Goal: Information Seeking & Learning: Check status

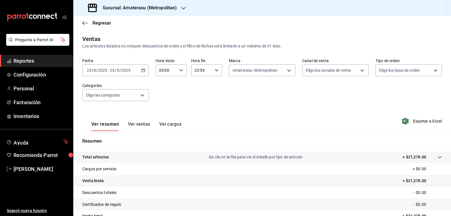
scroll to position [54, 0]
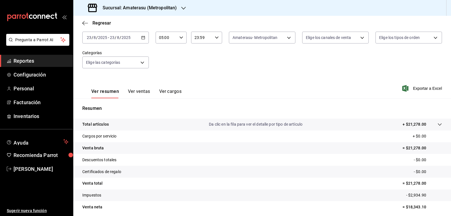
scroll to position [26, 0]
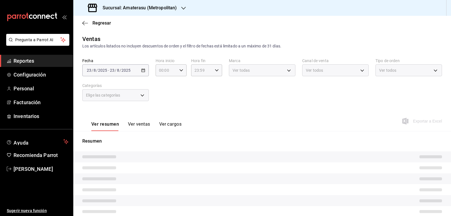
type input "05:00"
type input "e4cd7fcb-d45b-43ae-a99f-ad4ccfcd9032"
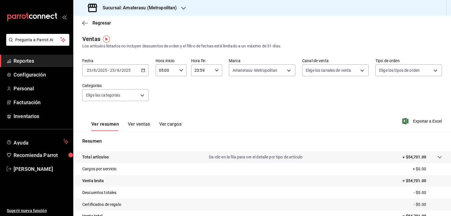
click at [178, 84] on div "Fecha 2025-08-23 23 / 8 / 2025 - 2025-08-23 23 / 8 / 2025 Hora inicio 05:00 Hor…" at bounding box center [262, 83] width 360 height 50
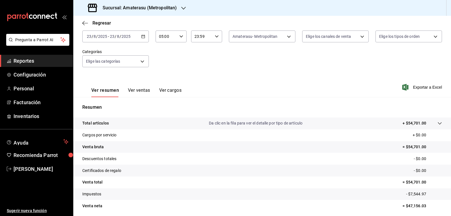
scroll to position [54, 0]
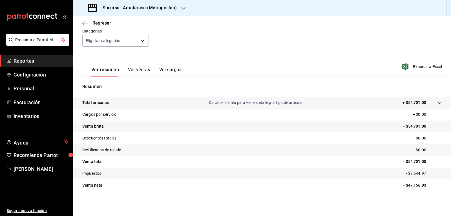
click at [323, 120] on tr "Cargos por servicio + $0.00" at bounding box center [262, 114] width 378 height 12
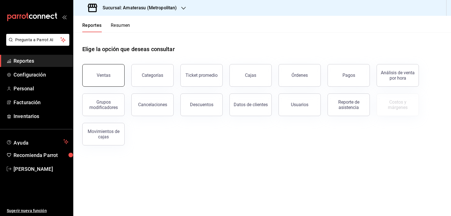
click at [116, 74] on button "Ventas" at bounding box center [103, 75] width 42 height 23
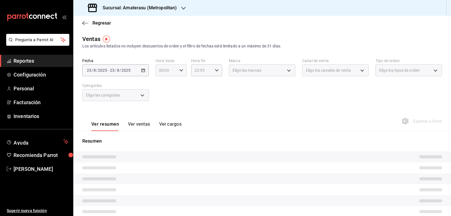
click at [179, 69] on icon "button" at bounding box center [181, 70] width 4 height 4
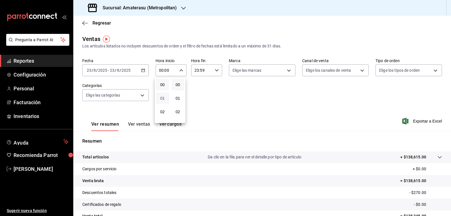
scroll to position [56, 0]
click at [165, 97] on span "05" at bounding box center [162, 96] width 6 height 5
type input "05:00"
click at [249, 112] on div at bounding box center [225, 108] width 451 height 216
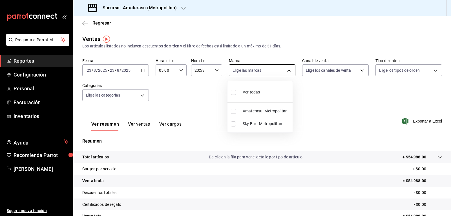
click at [287, 74] on body "Pregunta a Parrot AI Reportes Configuración Personal Facturación Inventarios Ay…" at bounding box center [225, 108] width 451 height 216
click at [249, 110] on span "Amaterasu- Metropolitan" at bounding box center [267, 111] width 48 height 6
type input "e4cd7fcb-d45b-43ae-a99f-ad4ccfcd9032"
checkbox input "true"
click at [311, 96] on div at bounding box center [225, 108] width 451 height 216
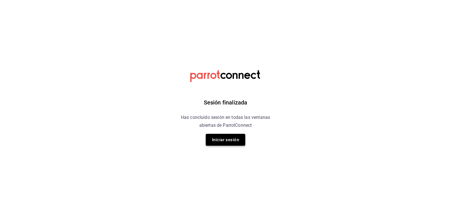
click at [219, 139] on button "Iniciar sesión" at bounding box center [225, 140] width 39 height 12
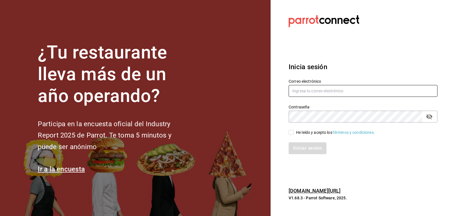
type input "mario.nino@grupocosteno.com"
click at [290, 132] on input "He leído y acepto los Términos y condiciones." at bounding box center [291, 132] width 5 height 5
checkbox input "true"
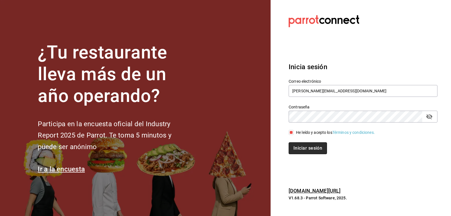
click at [291, 147] on button "Iniciar sesión" at bounding box center [308, 148] width 38 height 12
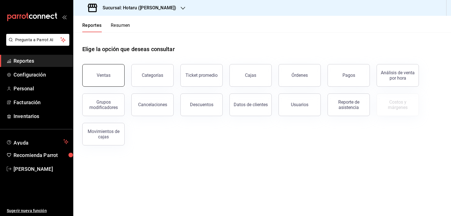
click at [106, 74] on div "Ventas" at bounding box center [104, 74] width 14 height 5
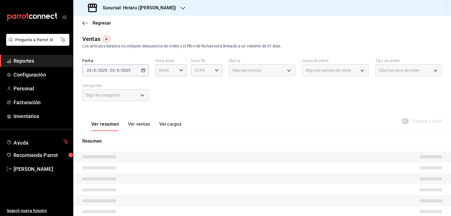
click at [162, 9] on div "Sucursal: Hotaru (Valle)" at bounding box center [133, 8] width 110 height 16
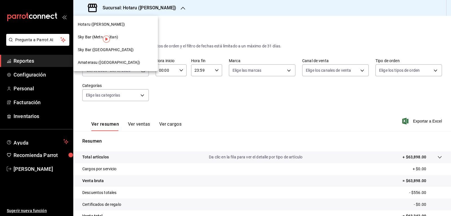
click at [117, 63] on span "Amaterasu (Metropolitan)" at bounding box center [109, 62] width 62 height 6
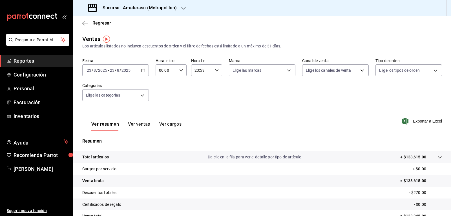
click at [181, 71] on icon "button" at bounding box center [181, 70] width 4 height 4
click at [162, 96] on span "05" at bounding box center [162, 96] width 6 height 5
type input "05:00"
click at [249, 108] on div at bounding box center [225, 108] width 451 height 216
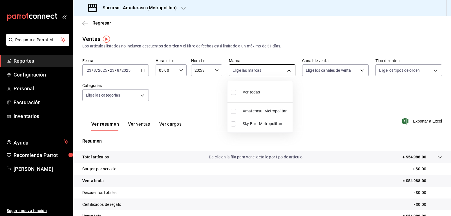
click at [281, 73] on body "Pregunta a Parrot AI Reportes Configuración Personal Facturación Inventarios Ay…" at bounding box center [225, 108] width 451 height 216
click at [233, 111] on input "checkbox" at bounding box center [233, 110] width 5 height 5
checkbox input "true"
type input "e4cd7fcb-d45b-43ae-a99f-ad4ccfcd9032"
click at [195, 100] on div at bounding box center [225, 108] width 451 height 216
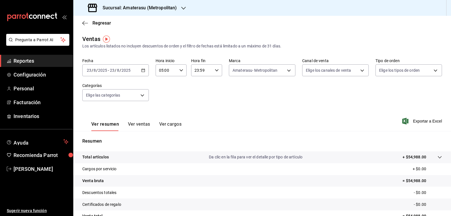
click at [302, 119] on div "Ver resumen Ver ventas Ver cargos Exportar a Excel" at bounding box center [262, 119] width 378 height 23
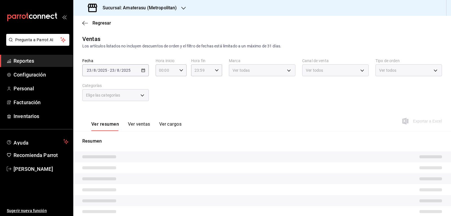
type input "05:00"
type input "e4cd7fcb-d45b-43ae-a99f-ad4ccfcd9032"
type input "05:00"
type input "e4cd7fcb-d45b-43ae-a99f-ad4ccfcd9032"
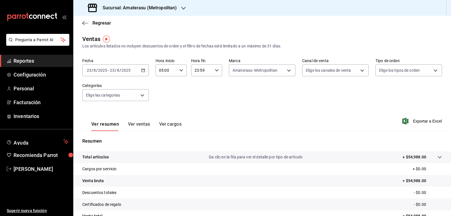
click at [208, 101] on div "Fecha 2025-08-23 23 / 8 / 2025 - 2025-08-23 23 / 8 / 2025 Hora inicio 05:00 Hor…" at bounding box center [262, 83] width 360 height 50
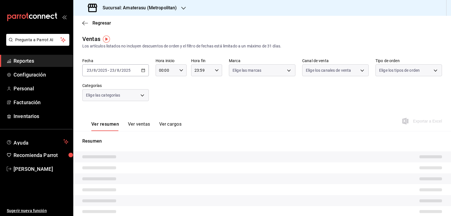
type input "05:00"
type input "e4cd7fcb-d45b-43ae-a99f-ad4ccfcd9032"
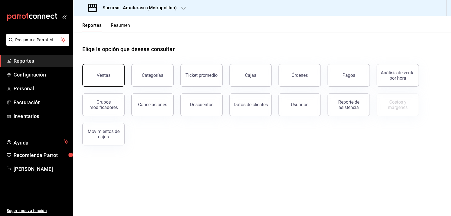
click at [115, 72] on button "Ventas" at bounding box center [103, 75] width 42 height 23
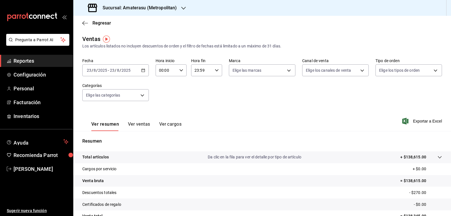
click at [179, 71] on icon "button" at bounding box center [181, 70] width 4 height 4
click at [163, 97] on span "05" at bounding box center [162, 96] width 6 height 5
type input "05:00"
click at [279, 72] on div at bounding box center [225, 108] width 451 height 216
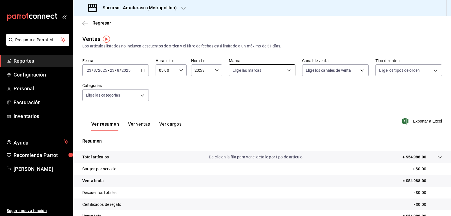
click at [283, 71] on body "Pregunta a Parrot AI Reportes Configuración Personal Facturación Inventarios Ay…" at bounding box center [225, 108] width 451 height 216
click at [245, 109] on span "Amaterasu- Metropolitan" at bounding box center [267, 111] width 48 height 6
type input "e4cd7fcb-d45b-43ae-a99f-ad4ccfcd9032"
checkbox input "true"
click at [319, 102] on div at bounding box center [225, 108] width 451 height 216
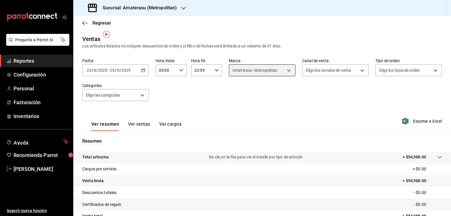
scroll to position [54, 0]
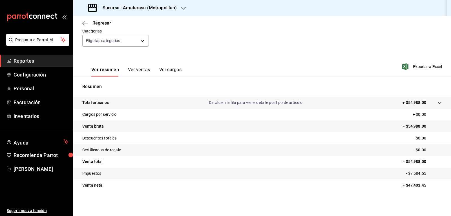
click at [295, 202] on div "Ventas Los artículos listados no incluyen descuentos de orden y el filtro de fe…" at bounding box center [262, 93] width 378 height 226
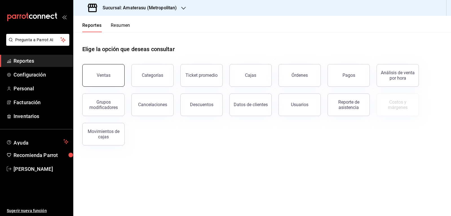
click at [106, 77] on div "Ventas" at bounding box center [104, 74] width 14 height 5
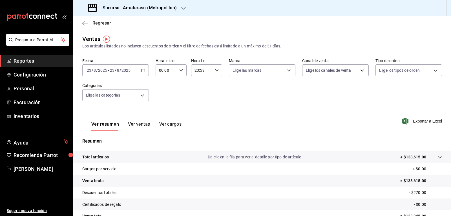
click at [84, 23] on icon "button" at bounding box center [85, 23] width 6 height 5
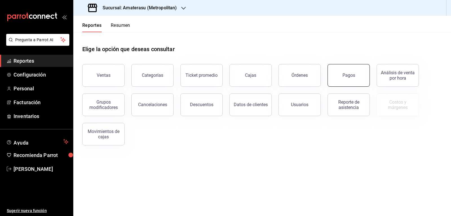
click at [335, 77] on button "Pagos" at bounding box center [348, 75] width 42 height 23
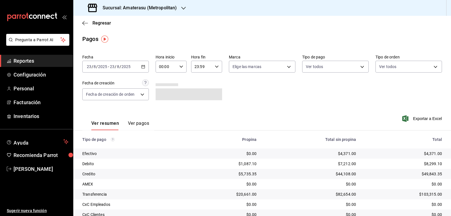
click at [183, 69] on div "00:00 Hora inicio" at bounding box center [171, 67] width 31 height 12
click at [165, 94] on span "05" at bounding box center [162, 92] width 6 height 5
type input "05:00"
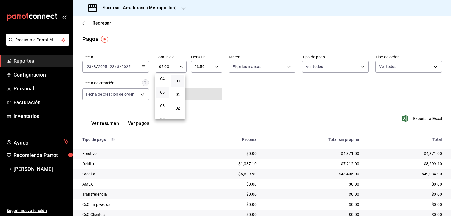
click at [275, 90] on div at bounding box center [225, 108] width 451 height 216
click at [286, 66] on body "Pregunta a Parrot AI Reportes Configuración Personal Facturación Inventarios Ay…" at bounding box center [225, 108] width 451 height 216
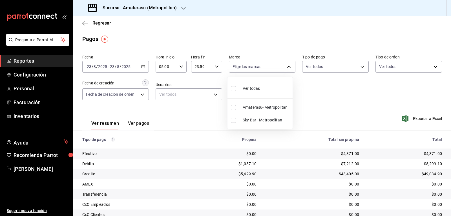
click at [254, 89] on span "Ver todas" at bounding box center [251, 88] width 17 height 6
type input "e4cd7fcb-d45b-43ae-a99f-ad4ccfcd9032,f3afaab8-8c3d-4e49-a299-af9bdf6027b2"
checkbox input "true"
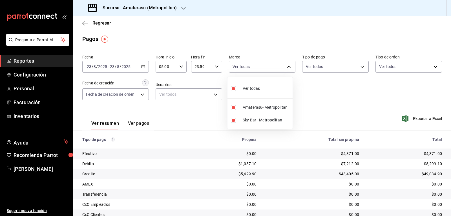
click at [324, 92] on div at bounding box center [225, 108] width 451 height 216
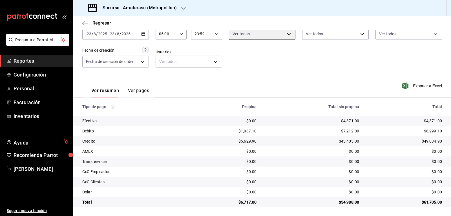
scroll to position [33, 0]
